Goal: Navigation & Orientation: Find specific page/section

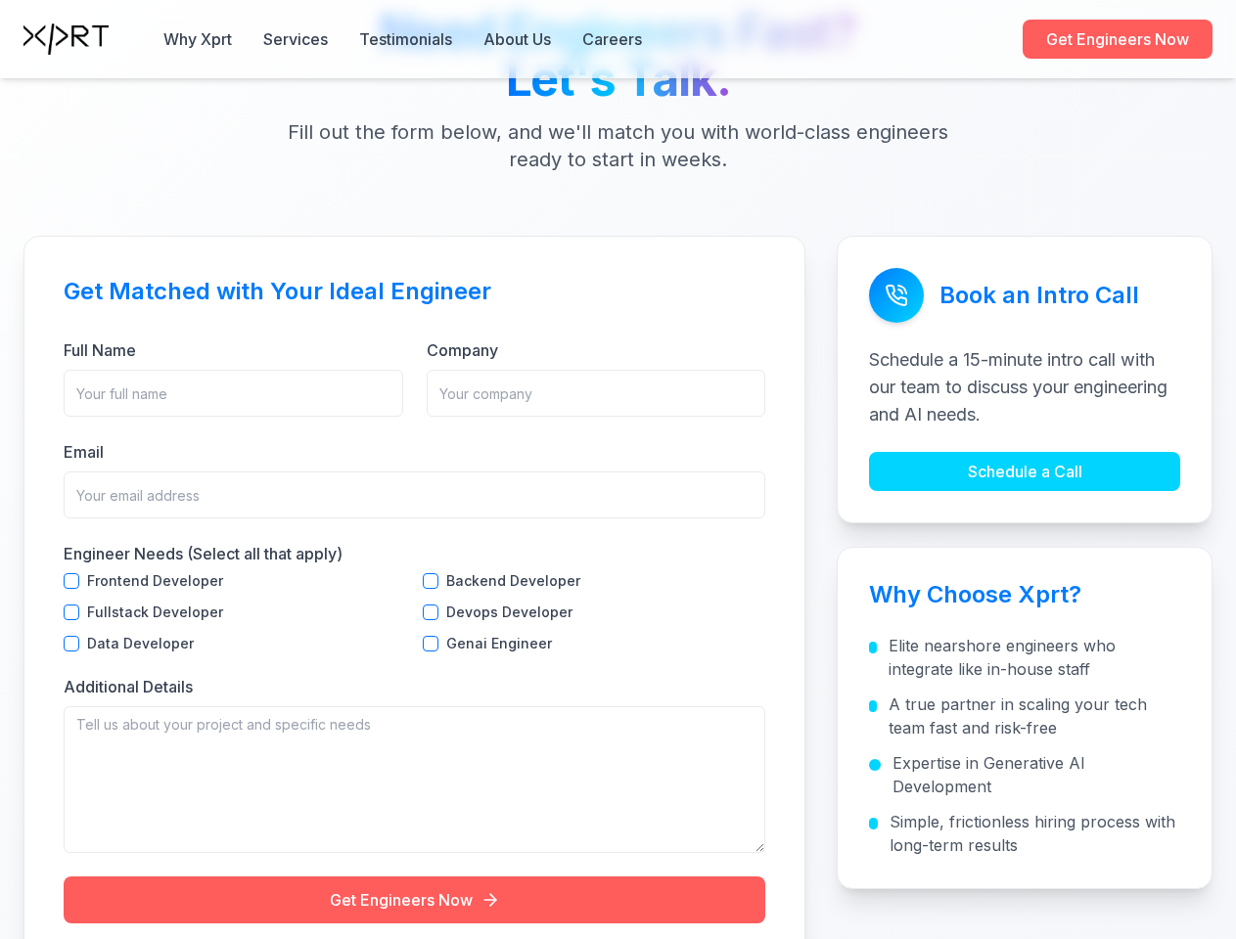
scroll to position [6008, 0]
click at [198, 39] on button "Why Xprt" at bounding box center [197, 38] width 68 height 23
click at [295, 39] on button "Services" at bounding box center [295, 38] width 65 height 23
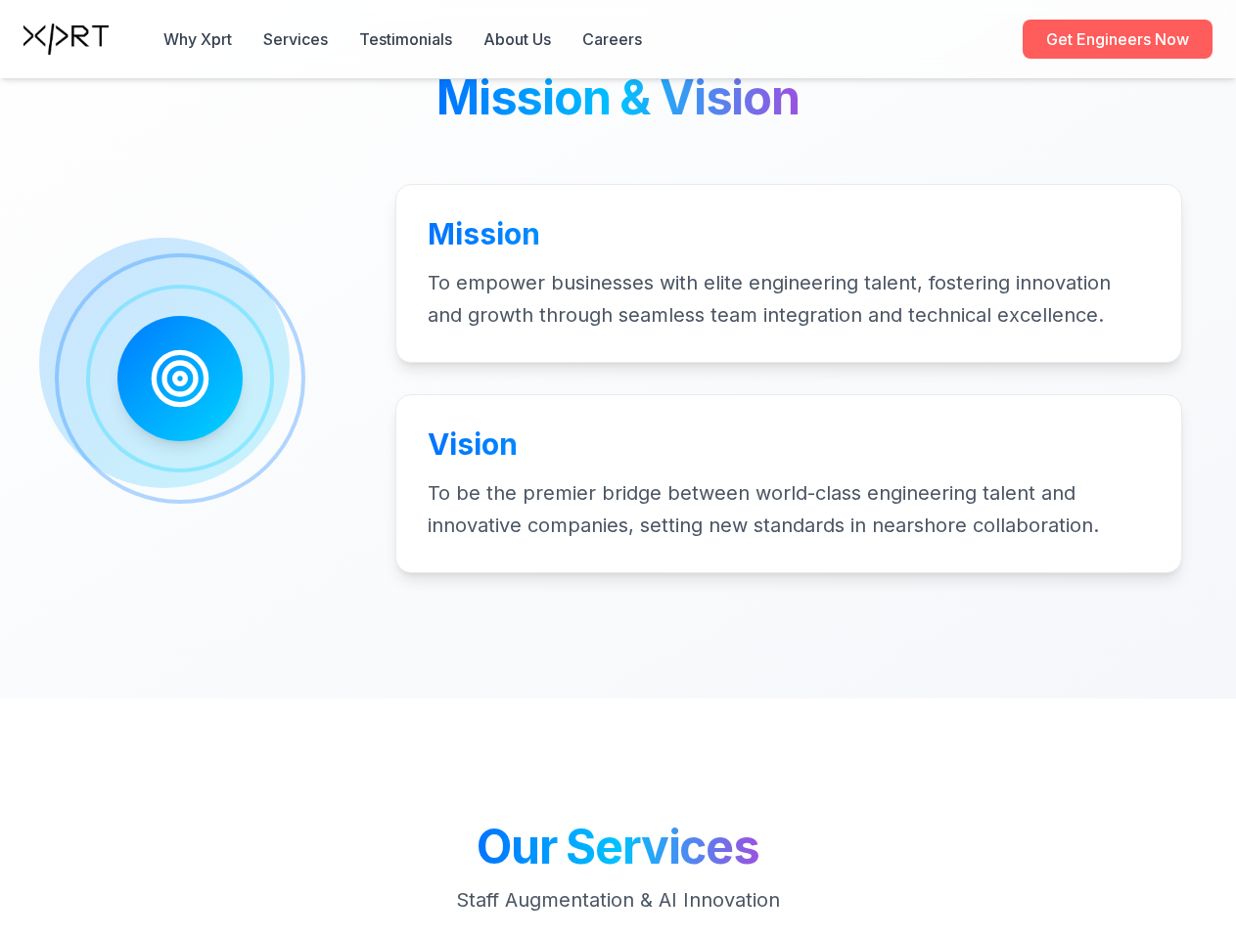
click at [406, 39] on button "Testimonials" at bounding box center [405, 38] width 93 height 23
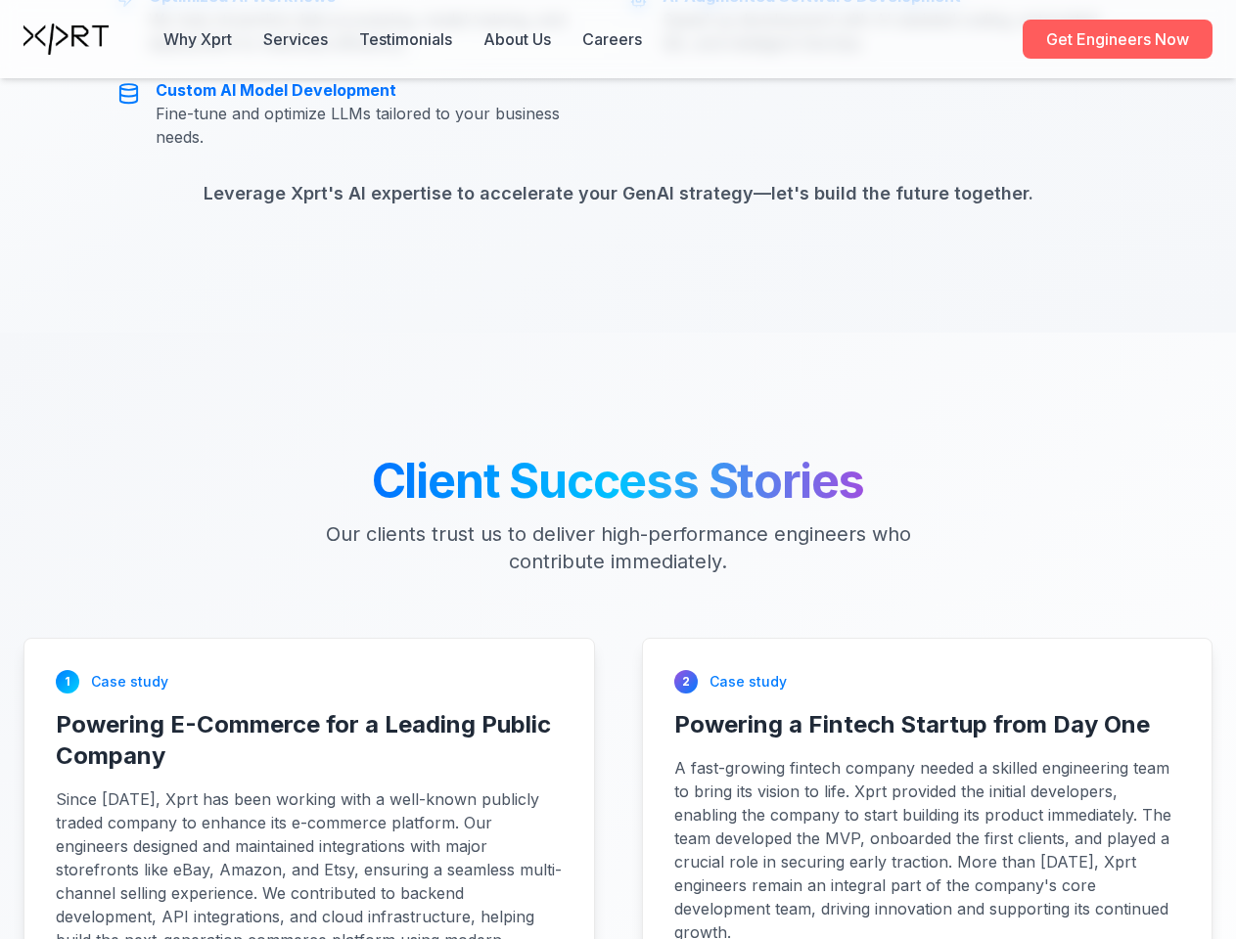
click at [430, 698] on div "Client Success Stories Our clients trust us to deliver high-performance enginee…" at bounding box center [618, 880] width 1236 height 845
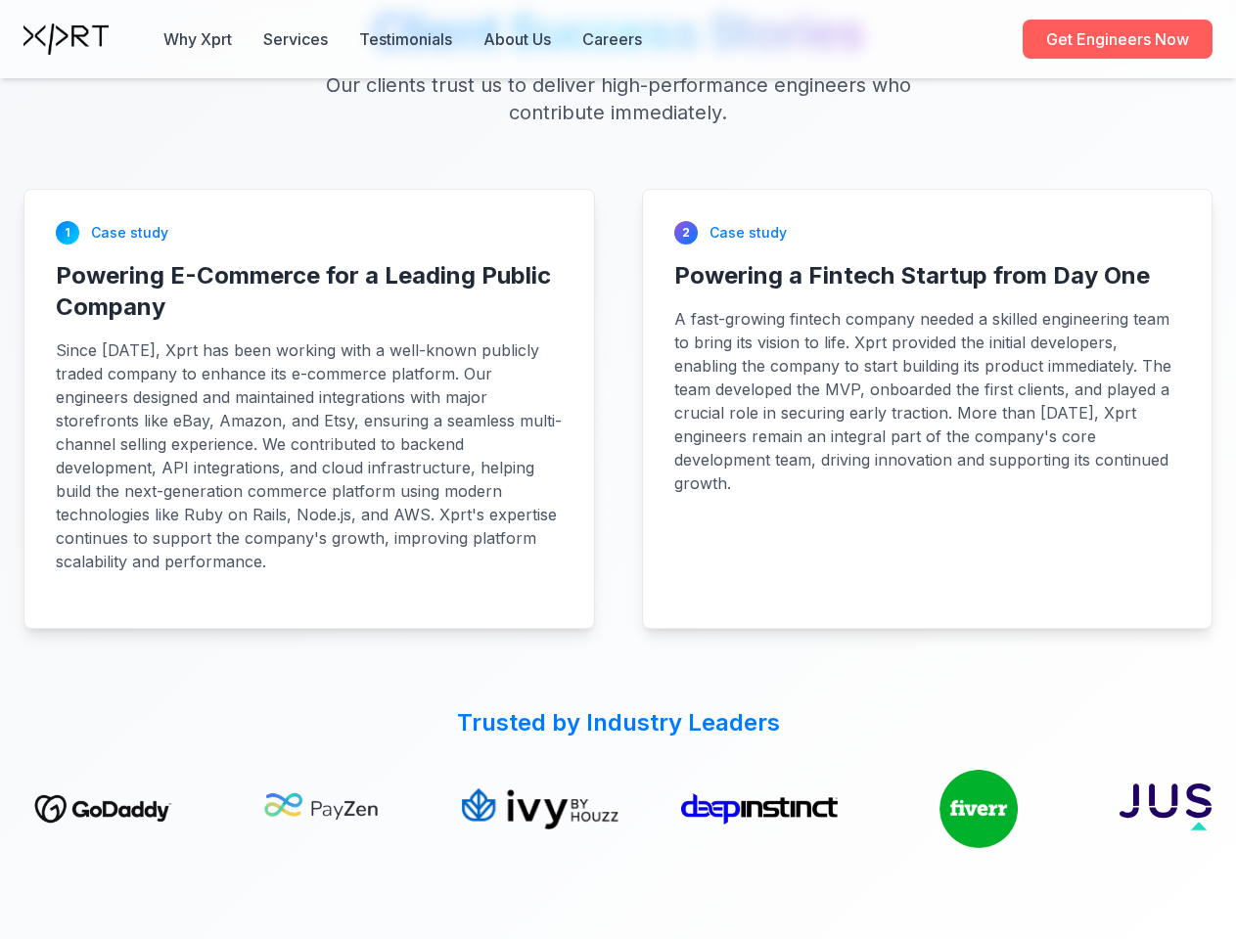
click at [71, 628] on div "1 Case study Powering E-Commerce for a Leading Public Company Since [DATE], Xpr…" at bounding box center [308, 409] width 569 height 438
click at [430, 628] on div "1 Case study Powering E-Commerce for a Leading Public Company Since [DATE], Xpr…" at bounding box center [308, 409] width 569 height 438
click at [71, 760] on div "Client Success Stories Our clients trust us to deliver high-performance enginee…" at bounding box center [618, 431] width 1236 height 845
click at [430, 760] on div "Client Success Stories Our clients trust us to deliver high-performance enginee…" at bounding box center [618, 431] width 1236 height 845
